Goal: Find specific page/section: Find specific page/section

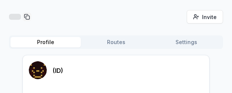
scroll to position [39, 0]
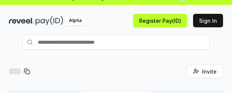
scroll to position [0, 0]
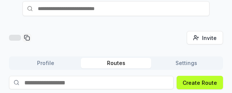
scroll to position [39, 0]
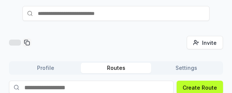
click at [192, 34] on div "Invite friends Invite Profile Routes Settings Create Route Create your first Ro…" at bounding box center [116, 57] width 232 height 72
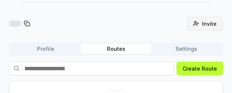
scroll to position [117, 0]
